Goal: Transaction & Acquisition: Purchase product/service

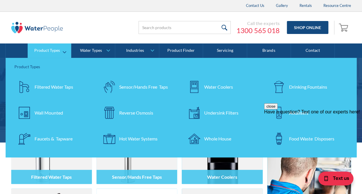
click at [56, 87] on div "Filtered Water Taps" at bounding box center [54, 87] width 39 height 7
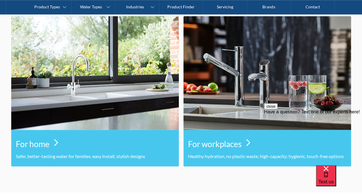
scroll to position [317, 0]
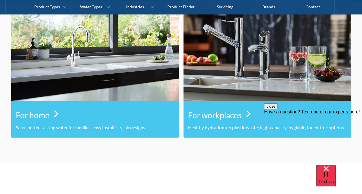
click at [42, 119] on h3 "For home" at bounding box center [33, 115] width 34 height 12
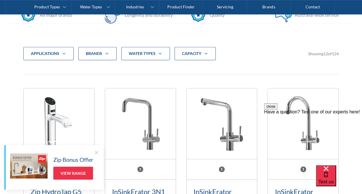
scroll to position [115, 0]
